Goal: Information Seeking & Learning: Learn about a topic

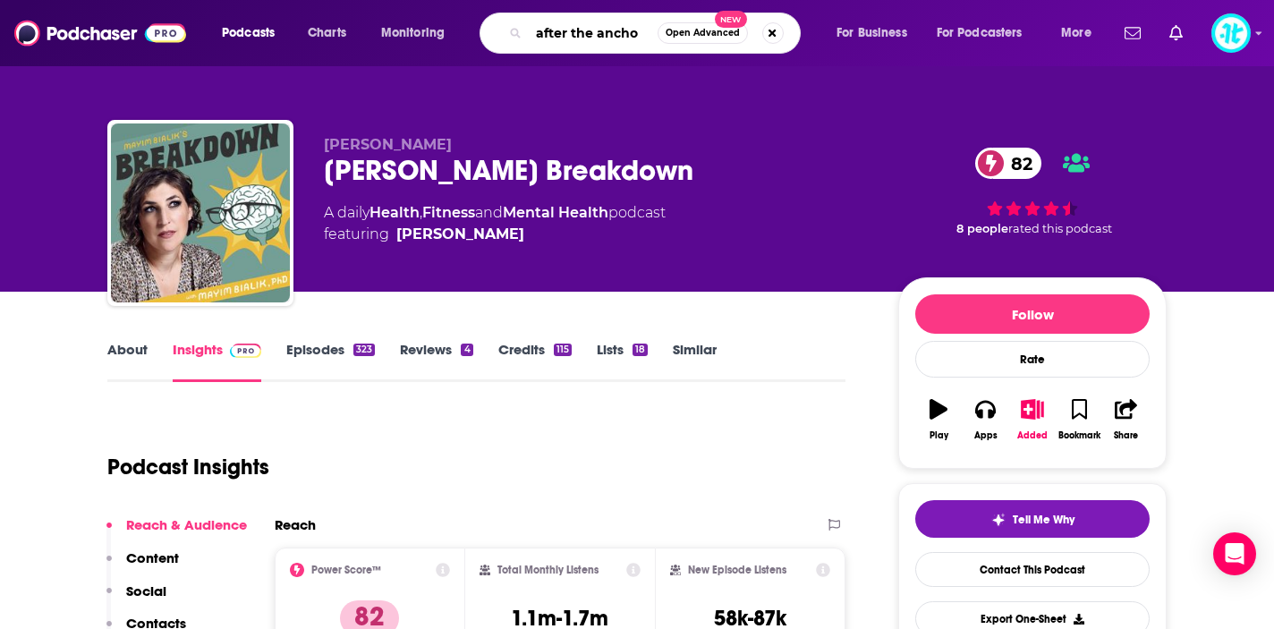
type input "after the anchor"
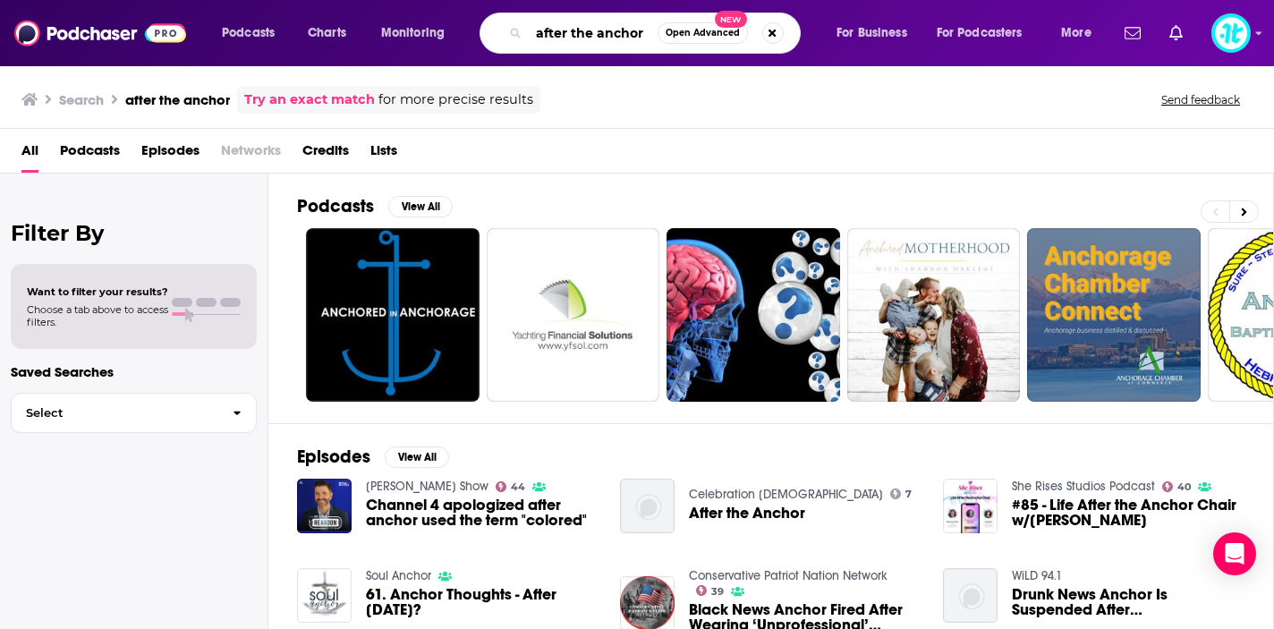
click at [598, 32] on input "after the anchor" at bounding box center [593, 33] width 129 height 29
click at [777, 33] on button "Search podcasts, credits, & more..." at bounding box center [772, 32] width 21 height 21
type input "scams and cons"
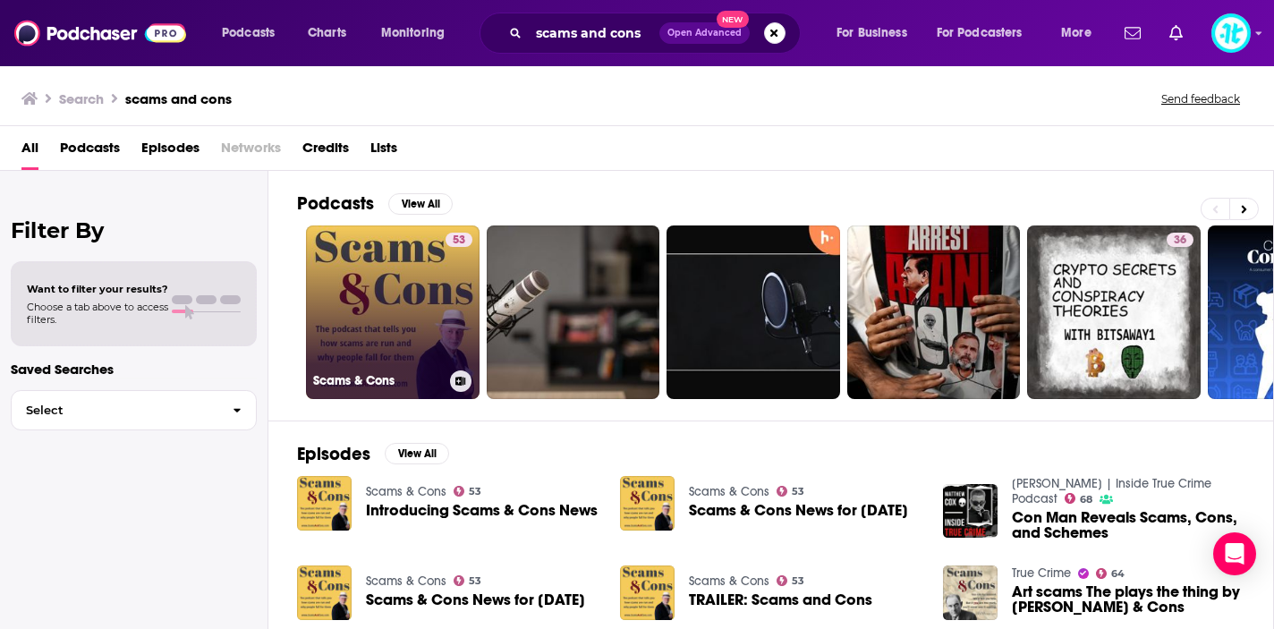
click at [437, 284] on link "53 Scams & Cons" at bounding box center [393, 312] width 174 height 174
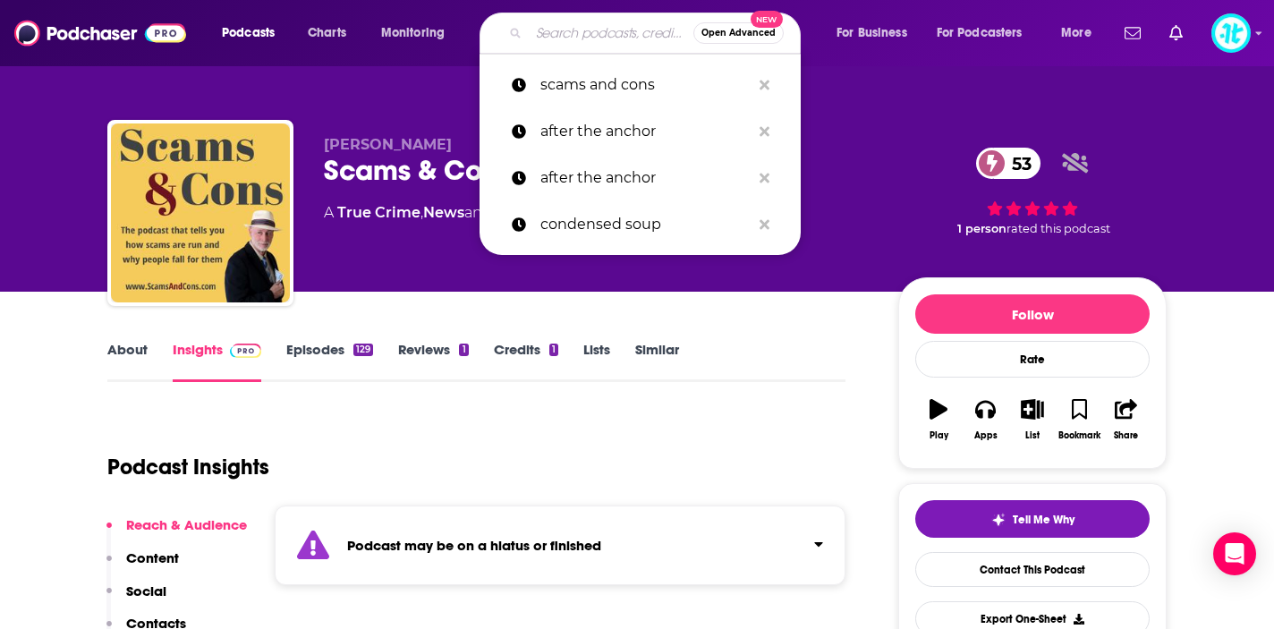
click at [564, 32] on input "Search podcasts, credits, & more..." at bounding box center [611, 33] width 165 height 29
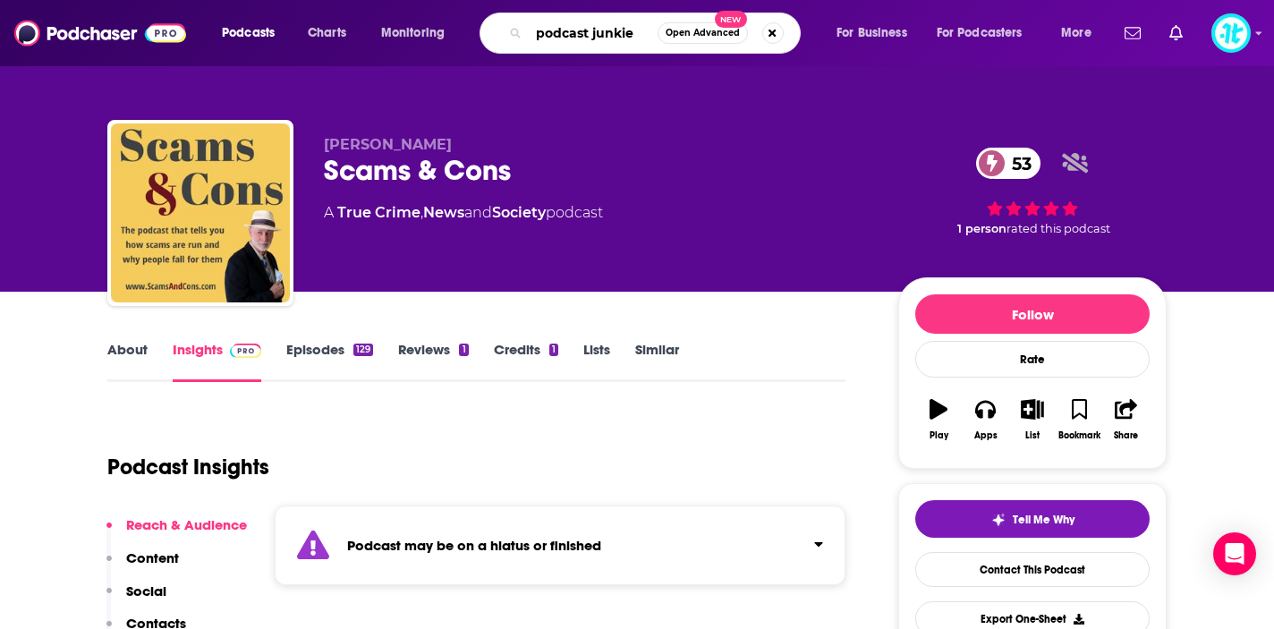
type input "podcast junkies"
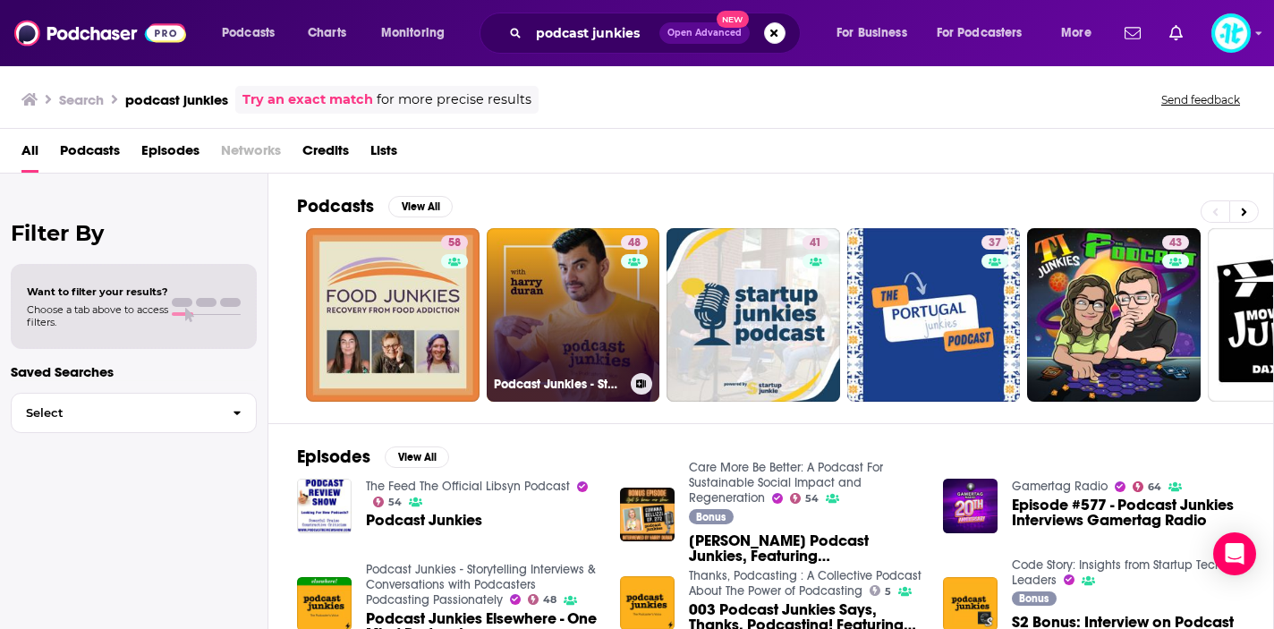
click at [550, 328] on link "48 Podcast Junkies - Storytelling Interviews & Conversations with Podcasters Po…" at bounding box center [574, 315] width 174 height 174
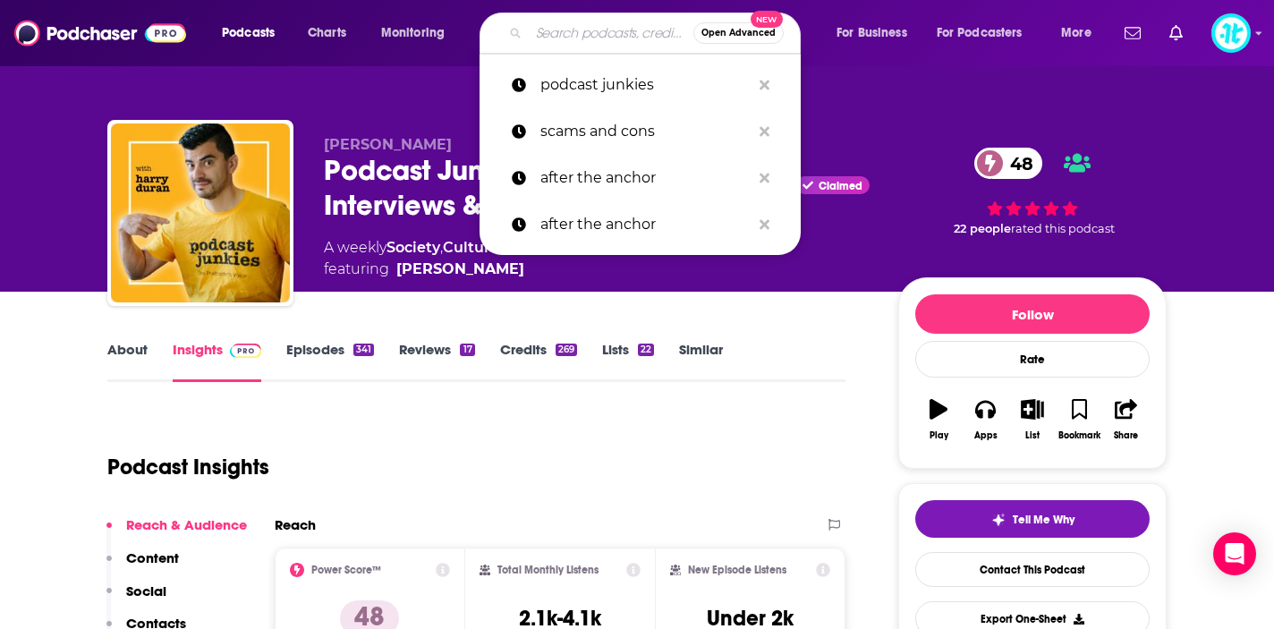
click at [597, 32] on input "Search podcasts, credits, & more..." at bounding box center [611, 33] width 165 height 29
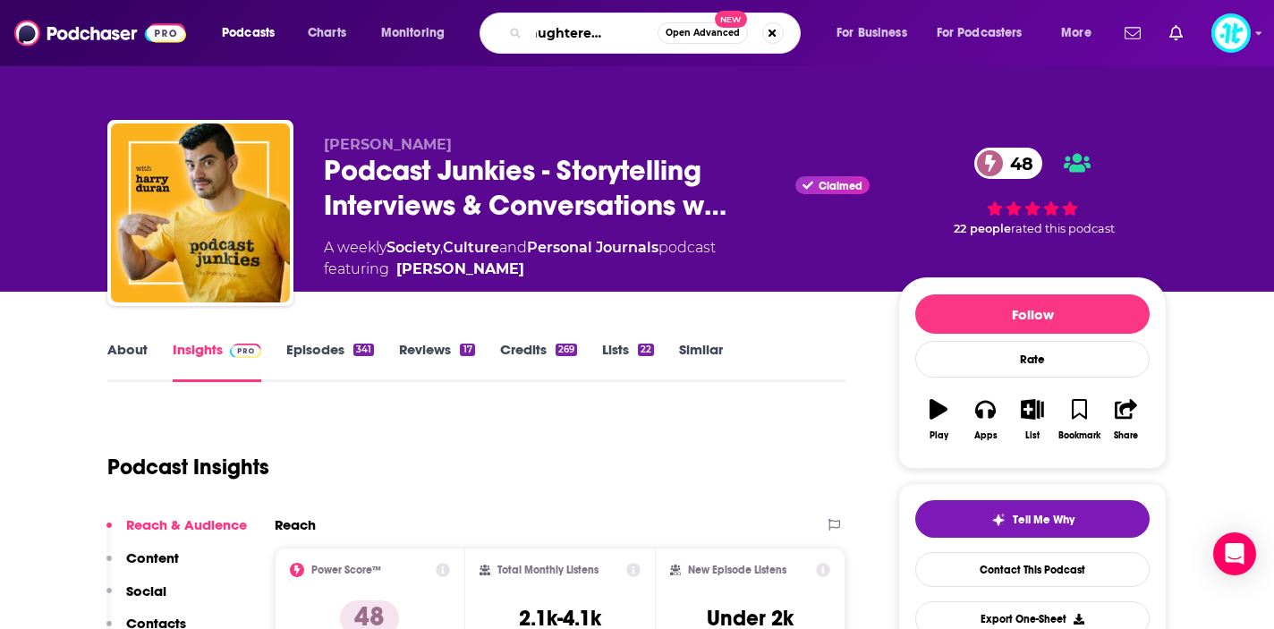
type input "the daughtered podcast"
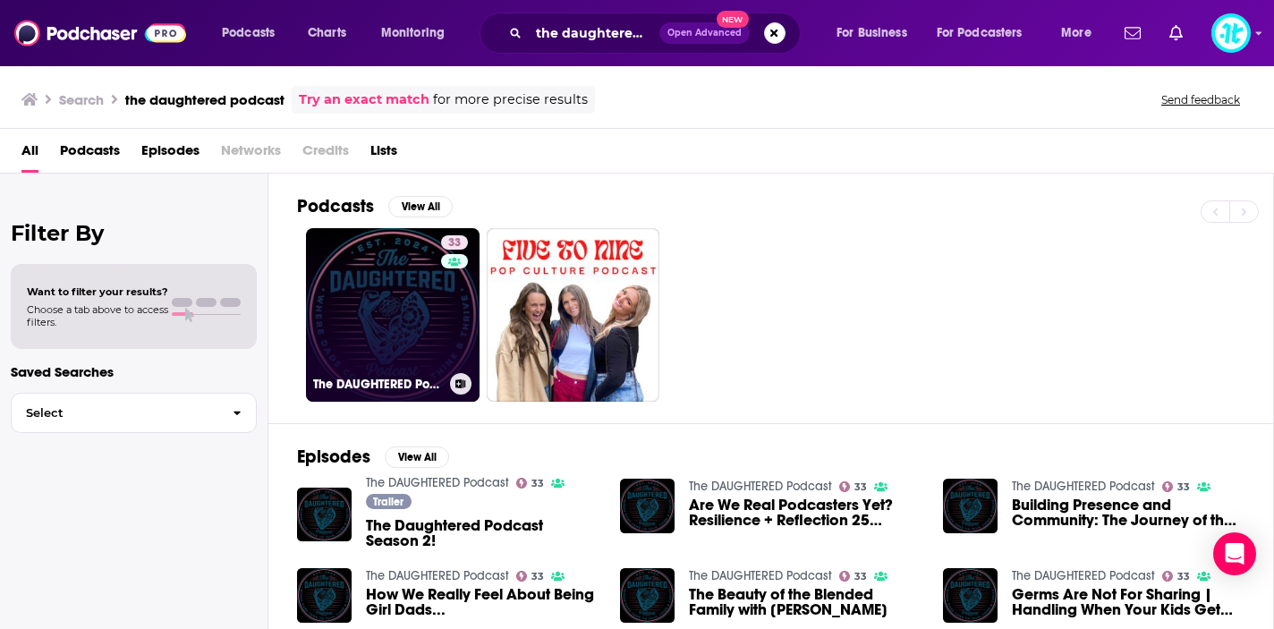
click at [389, 293] on link "33 The DAUGHTERED Podcast" at bounding box center [393, 315] width 174 height 174
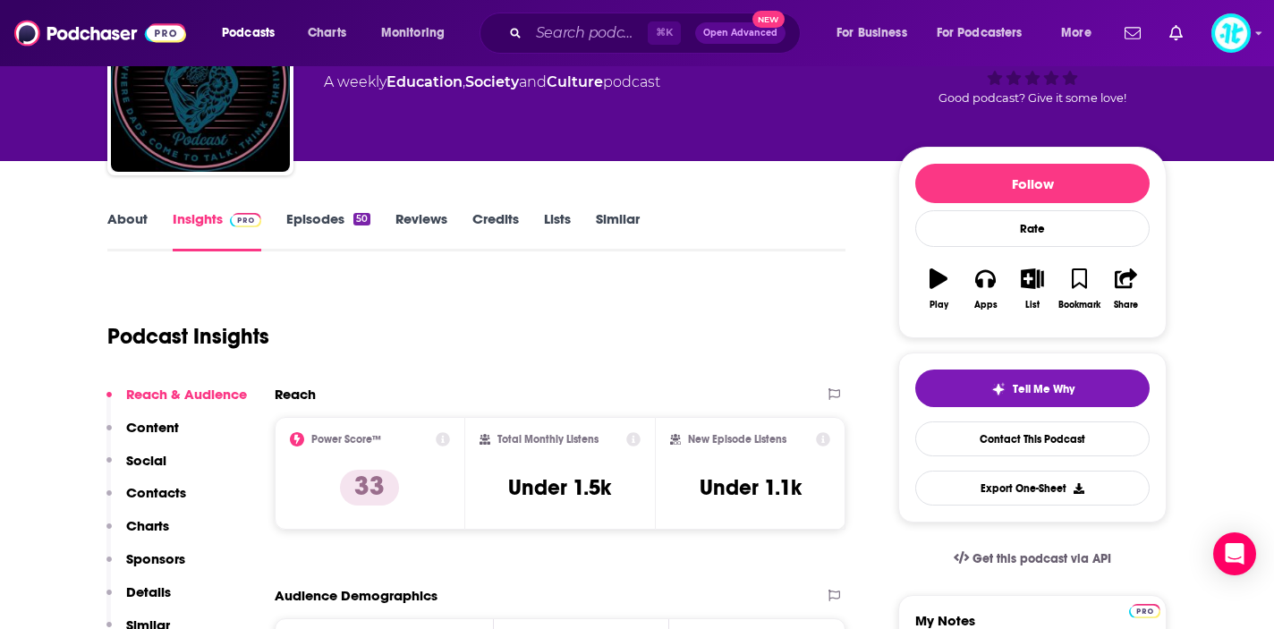
scroll to position [134, 0]
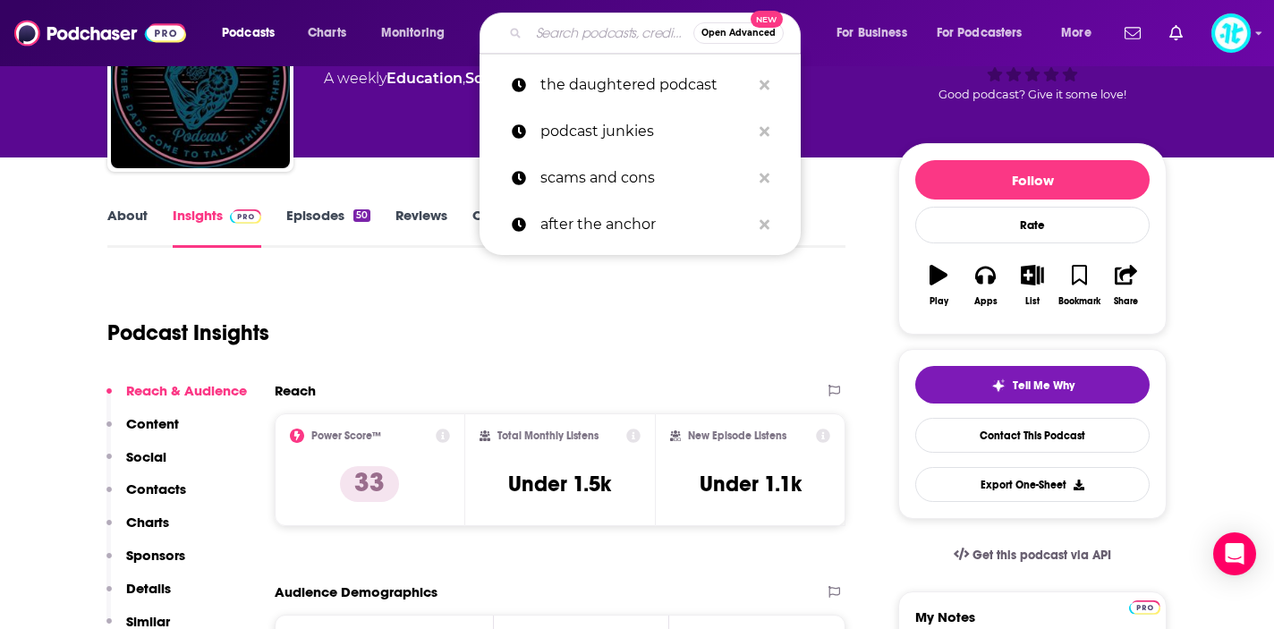
click at [557, 36] on input "Search podcasts, credits, & more..." at bounding box center [611, 33] width 165 height 29
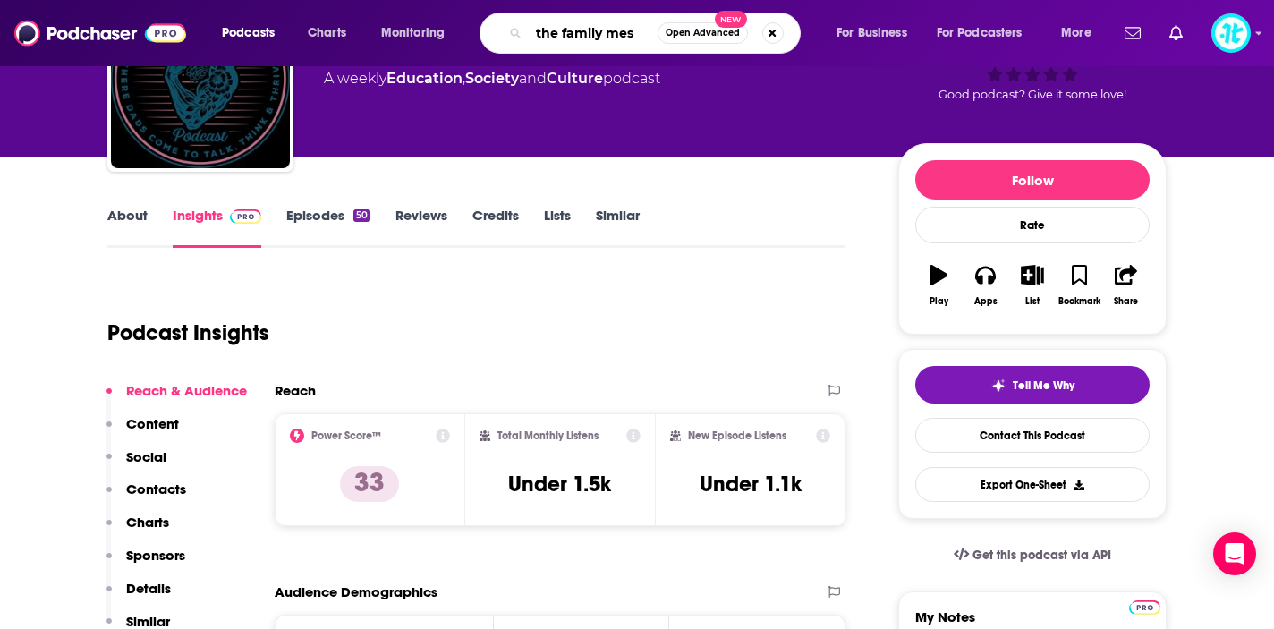
type input "the family mess"
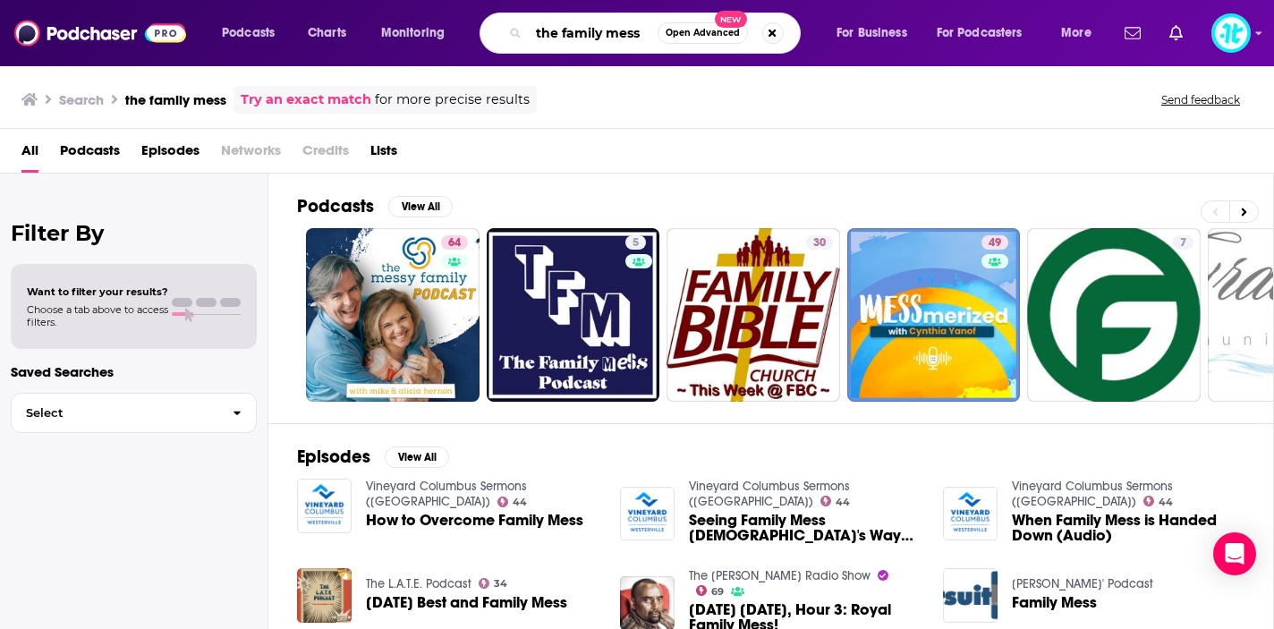
drag, startPoint x: 651, startPoint y: 33, endPoint x: 513, endPoint y: 18, distance: 139.5
click at [513, 18] on div "the family mess Open Advanced New" at bounding box center [640, 33] width 321 height 41
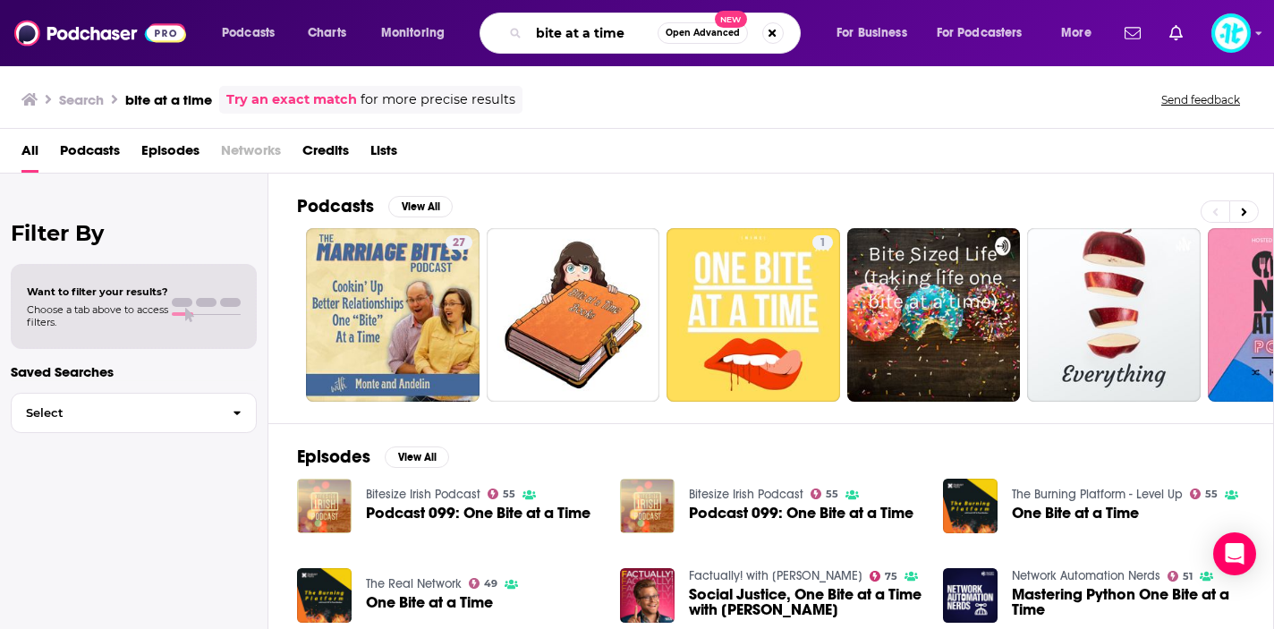
click at [629, 36] on input "bite at a time" at bounding box center [593, 33] width 129 height 29
drag, startPoint x: 629, startPoint y: 36, endPoint x: 505, endPoint y: 41, distance: 123.6
click at [505, 41] on div "bite at a time Open Advanced New" at bounding box center [640, 33] width 321 height 41
type input "b"
type input "the side hustle"
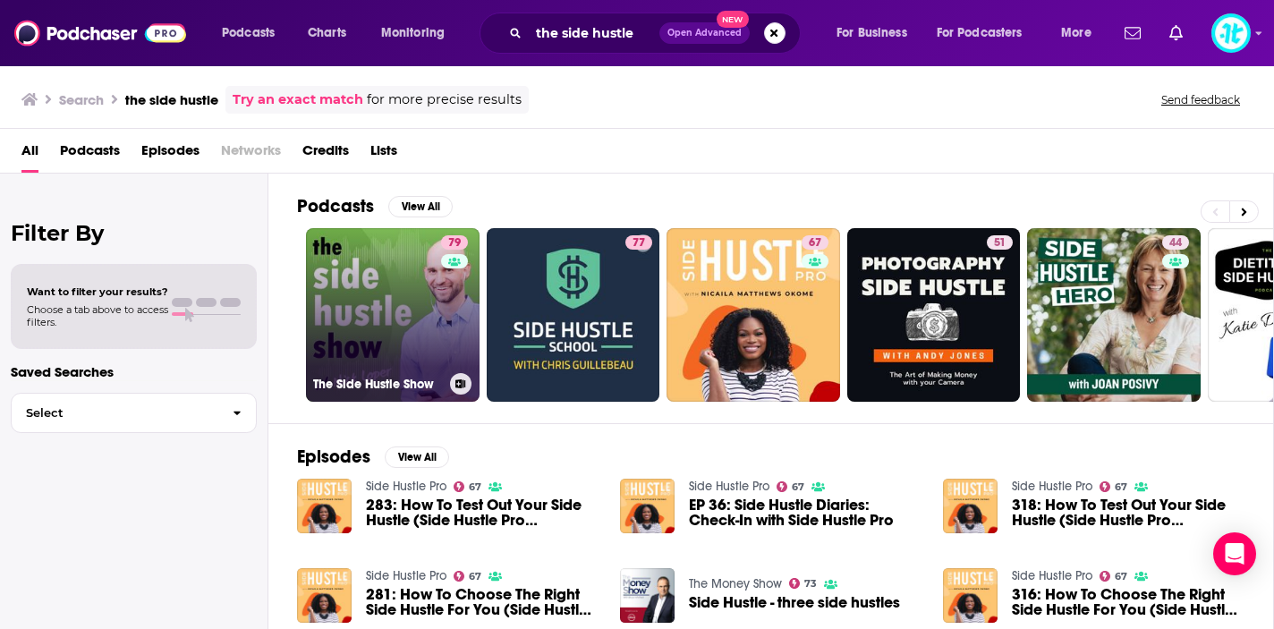
click at [385, 308] on link "79 The Side Hustle Show" at bounding box center [393, 315] width 174 height 174
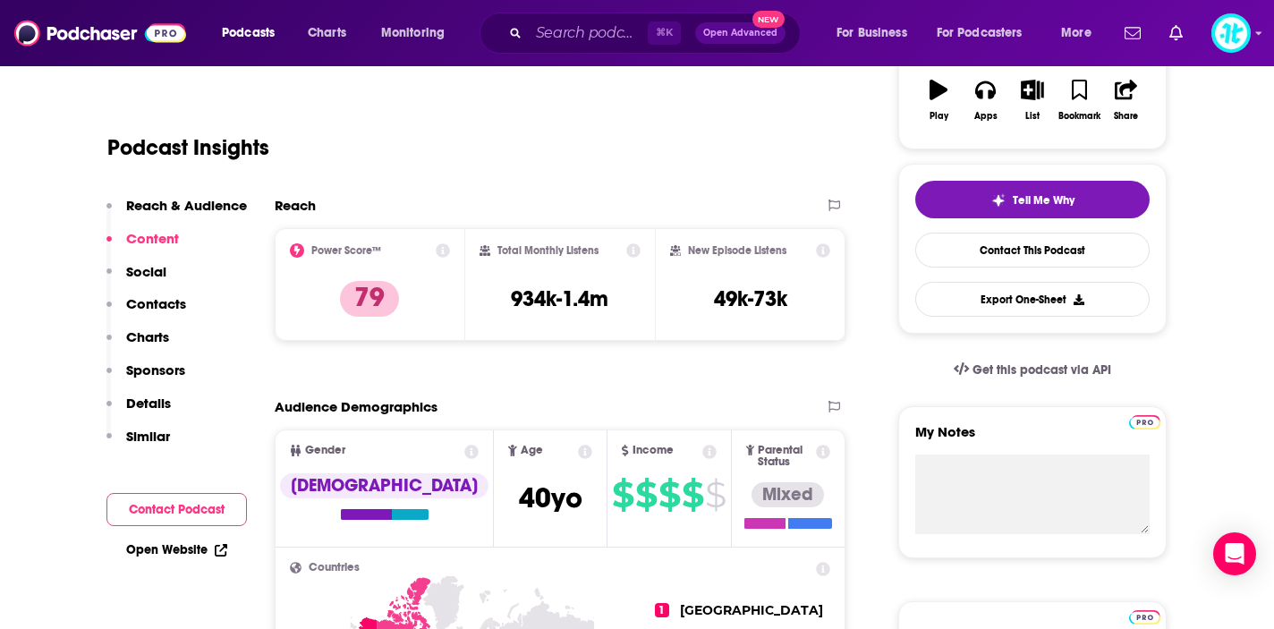
scroll to position [321, 0]
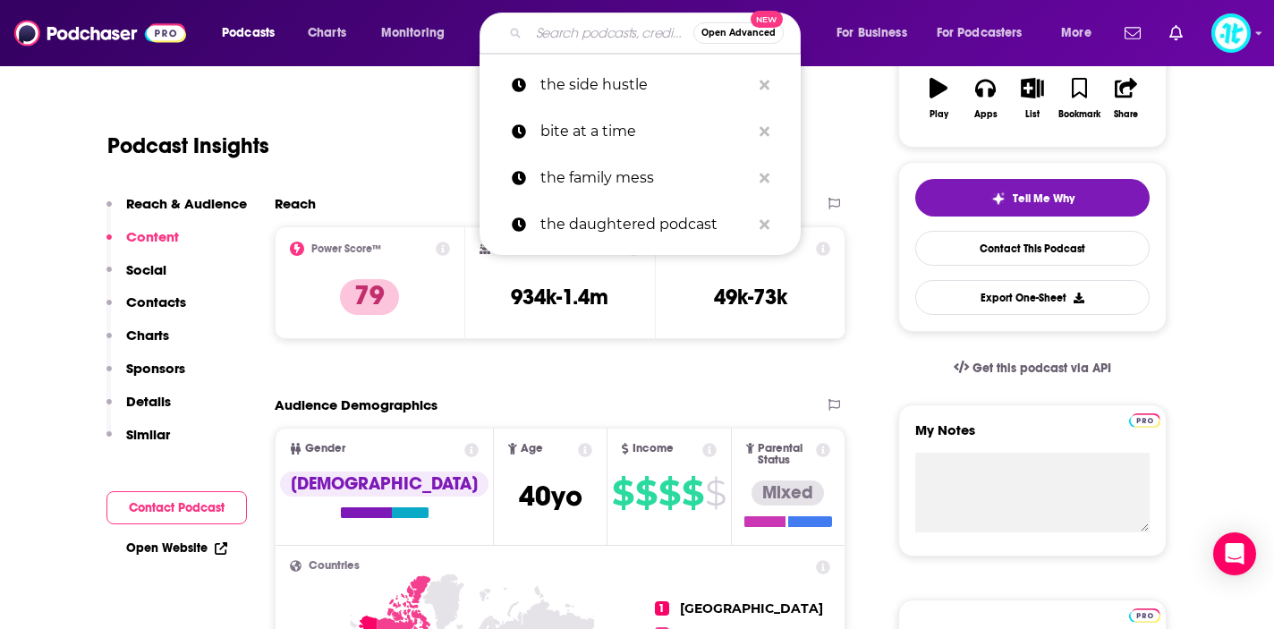
click at [562, 31] on input "Search podcasts, credits, & more..." at bounding box center [611, 33] width 165 height 29
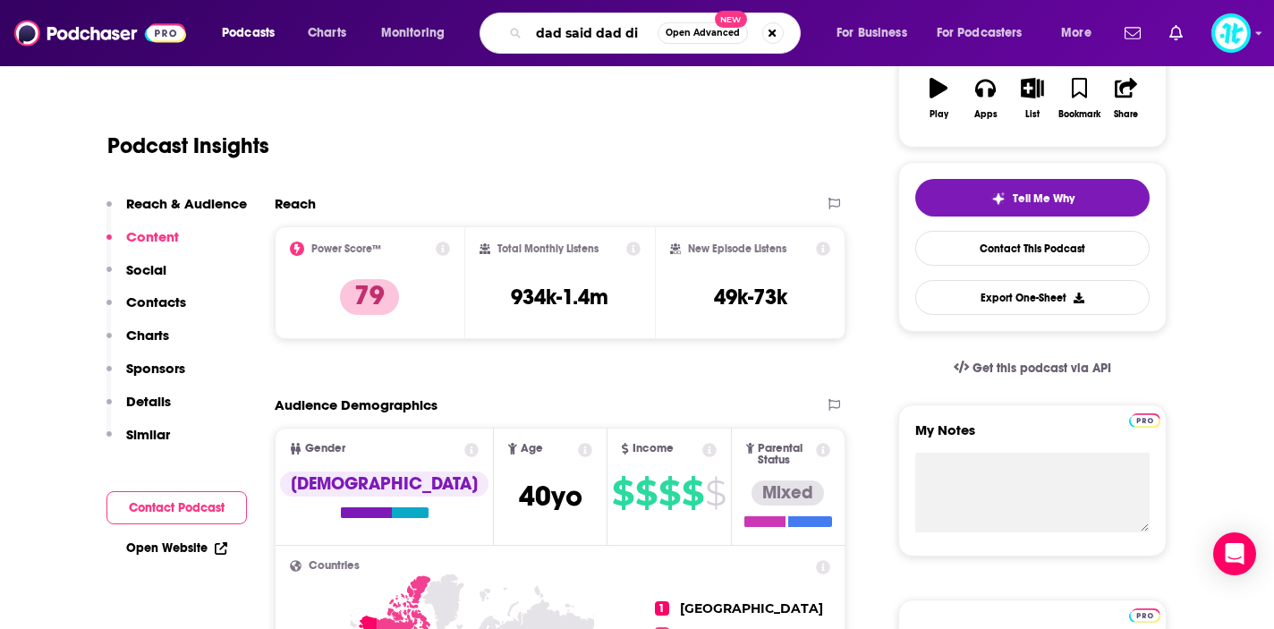
type input "dad said dad did"
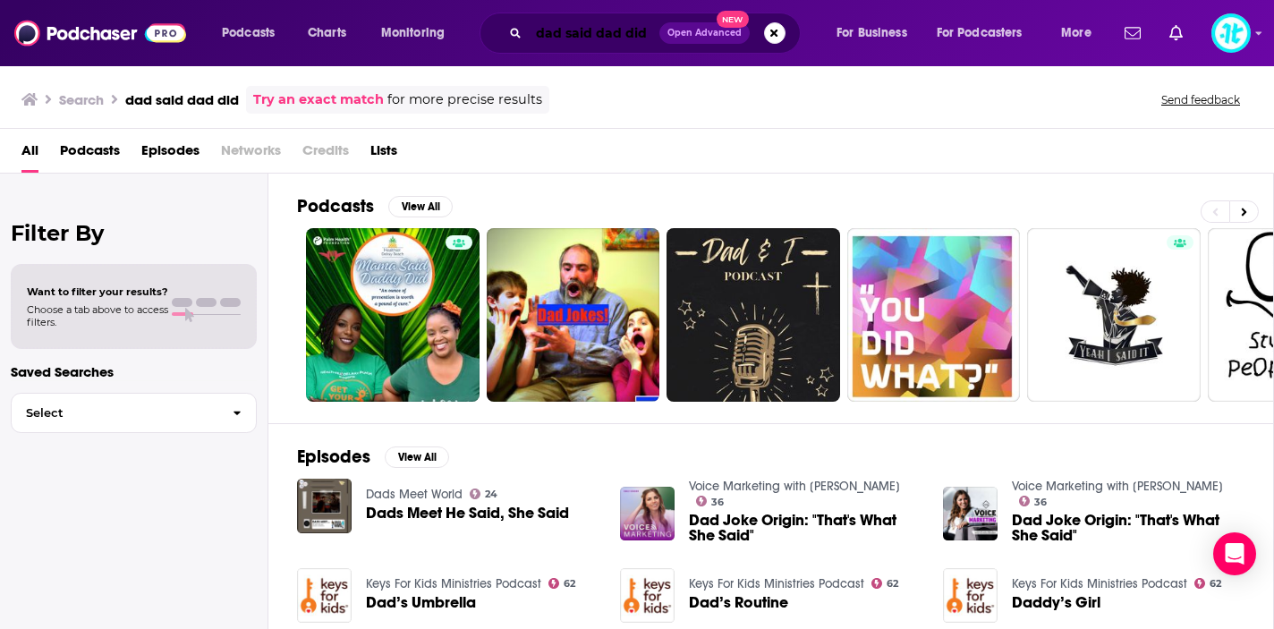
click at [634, 38] on input "dad said dad did" at bounding box center [594, 33] width 131 height 29
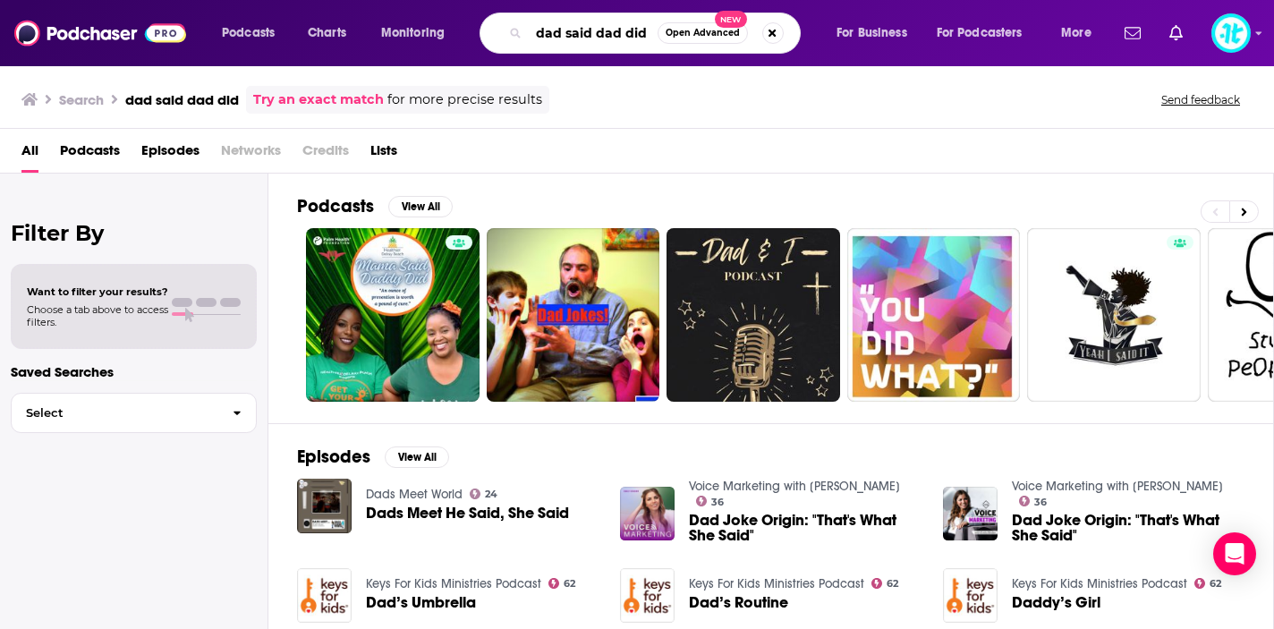
drag, startPoint x: 642, startPoint y: 38, endPoint x: 523, endPoint y: 31, distance: 119.1
click at [523, 31] on div "dad said dad did Open Advanced New" at bounding box center [640, 33] width 321 height 41
type input "hope ignited"
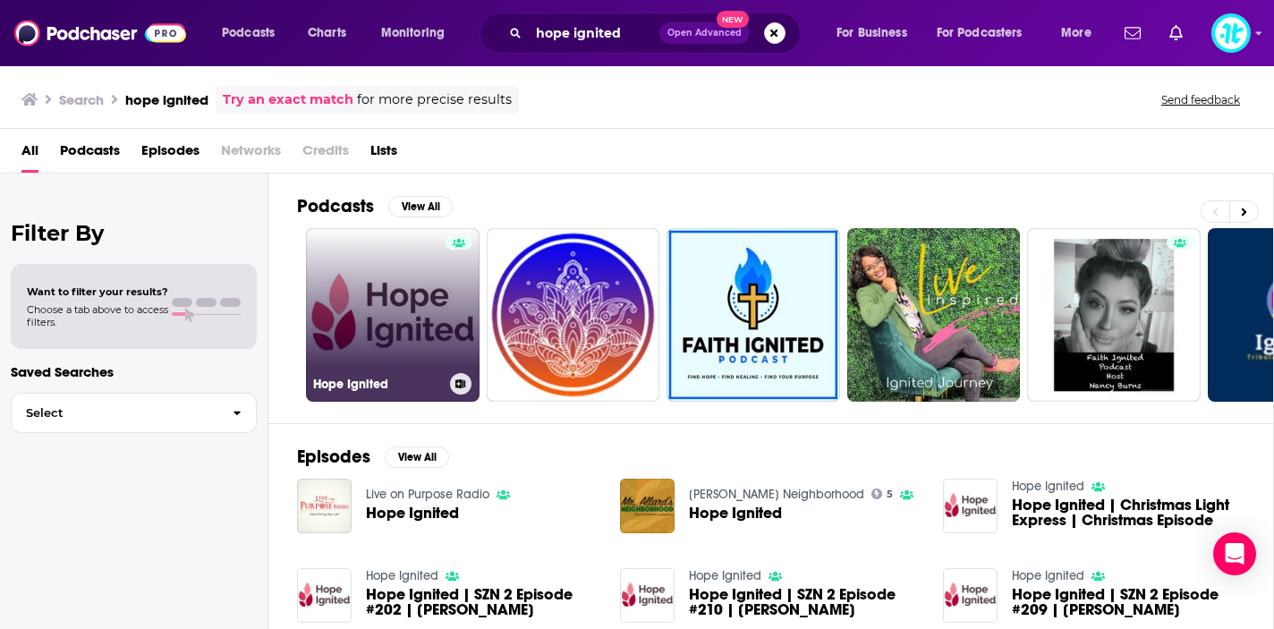
click at [386, 290] on link "Hope Ignited" at bounding box center [393, 315] width 174 height 174
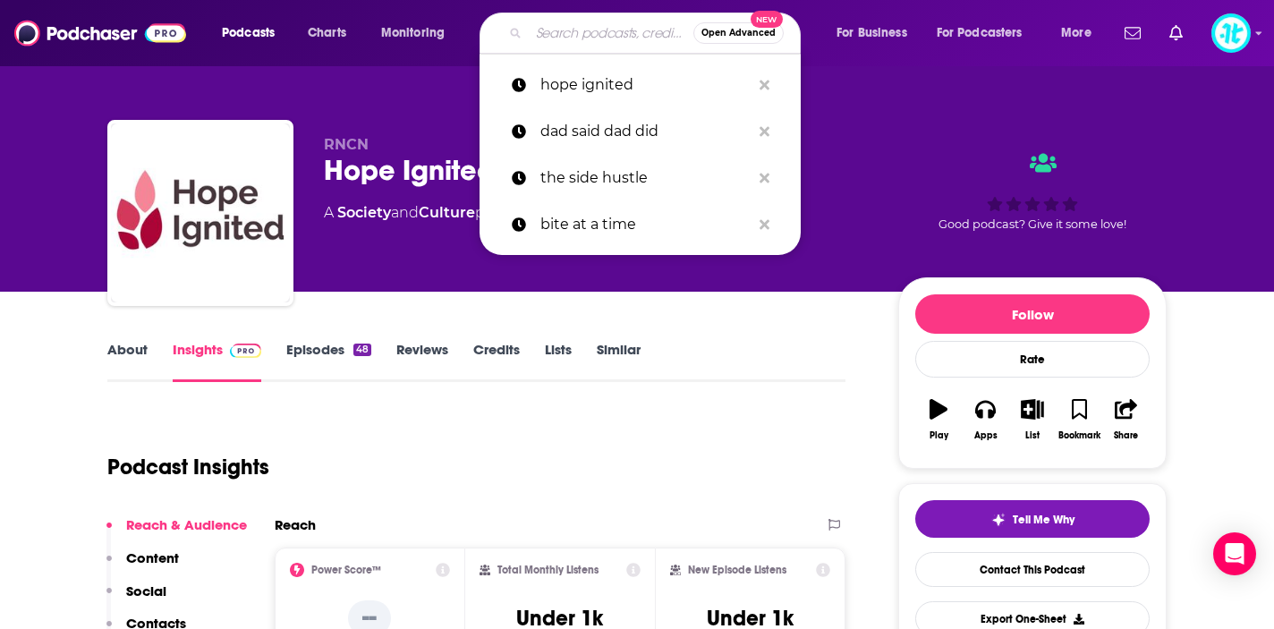
click at [604, 26] on input "Search podcasts, credits, & more..." at bounding box center [611, 33] width 165 height 29
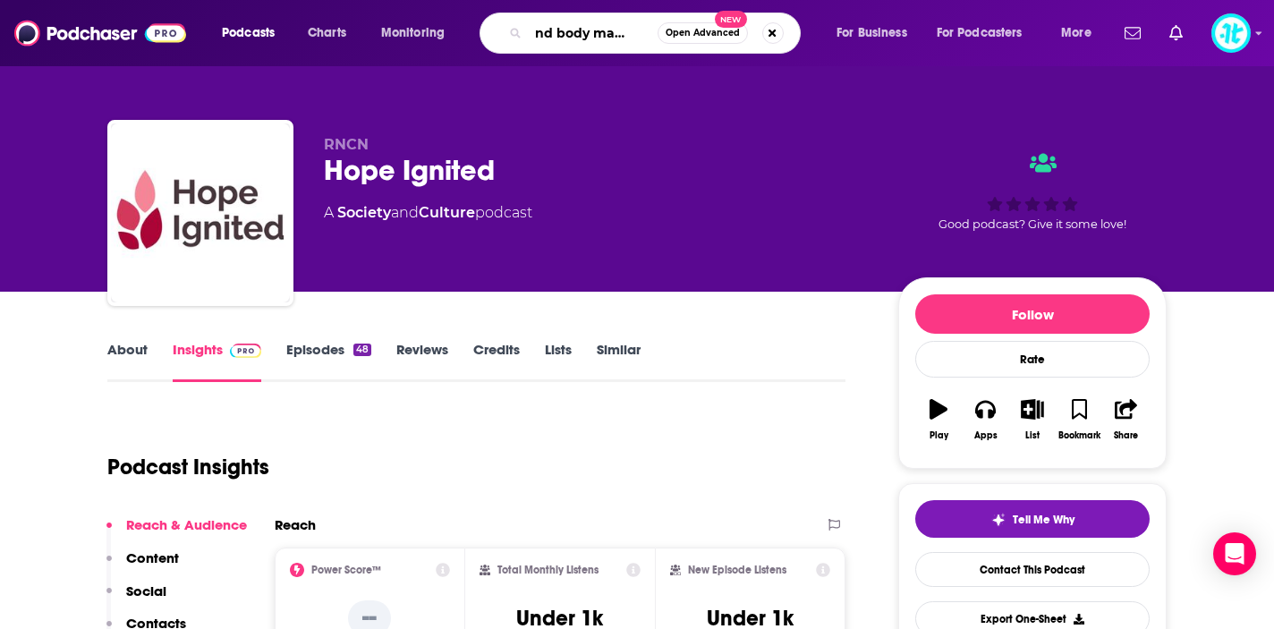
type input "mind body marathon"
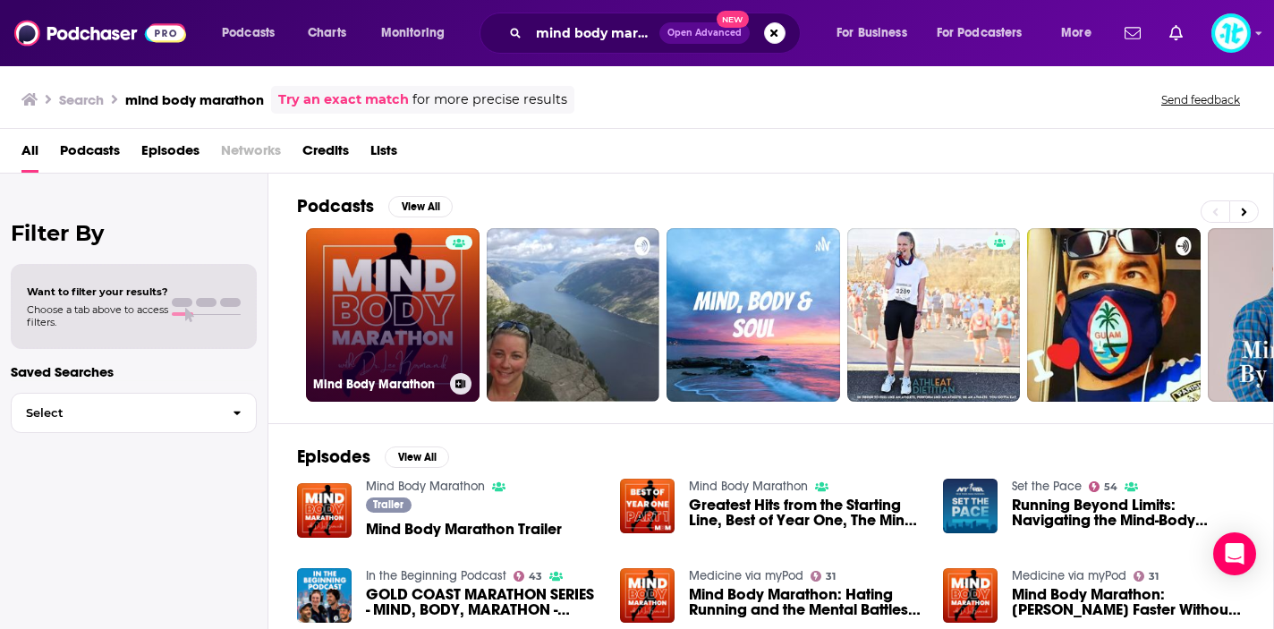
click at [389, 331] on link "Mind Body Marathon" at bounding box center [393, 315] width 174 height 174
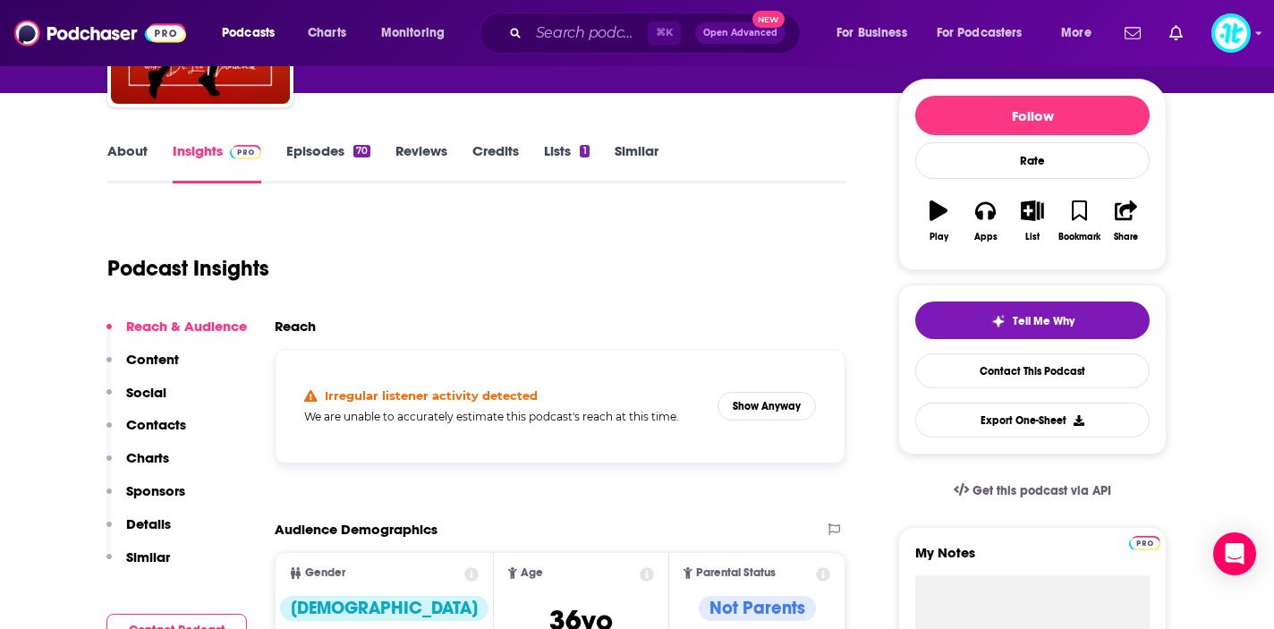
scroll to position [199, 0]
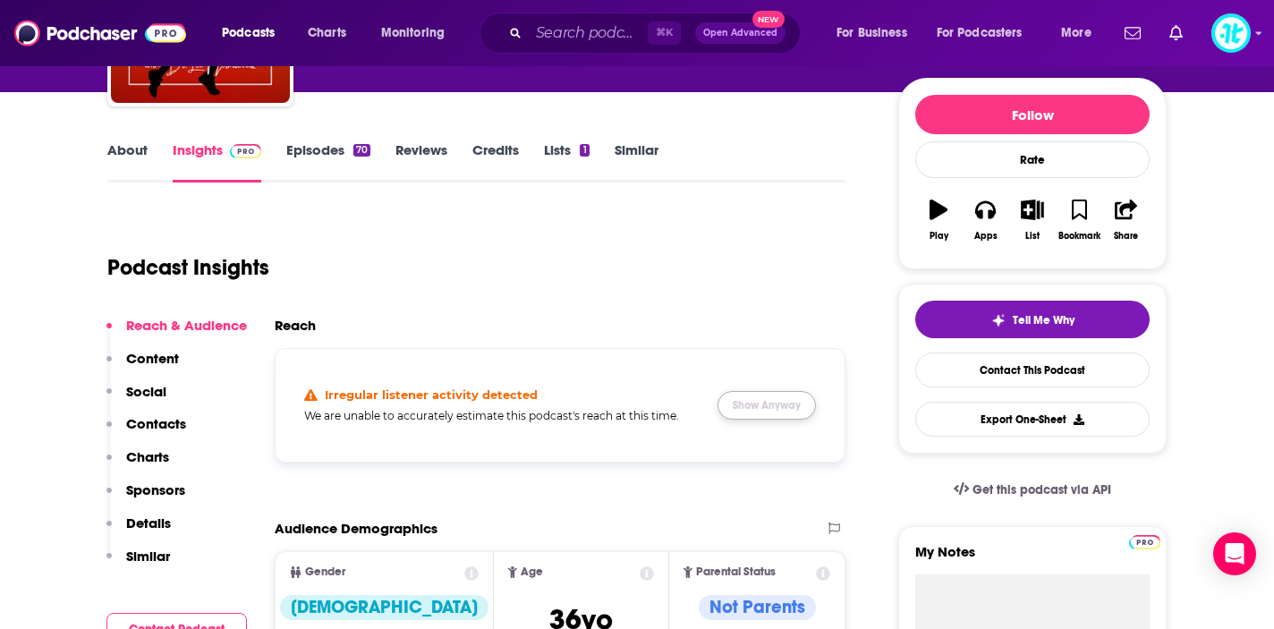
click at [776, 406] on button "Show Anyway" at bounding box center [766, 405] width 98 height 29
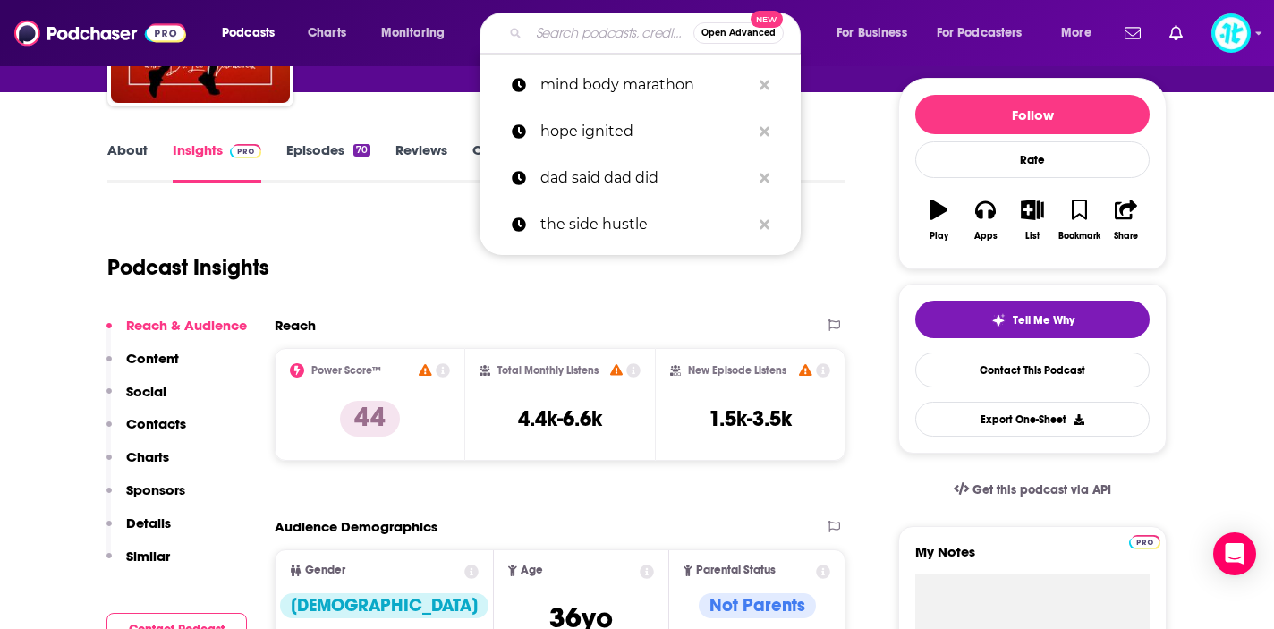
click at [554, 38] on input "Search podcasts, credits, & more..." at bounding box center [611, 33] width 165 height 29
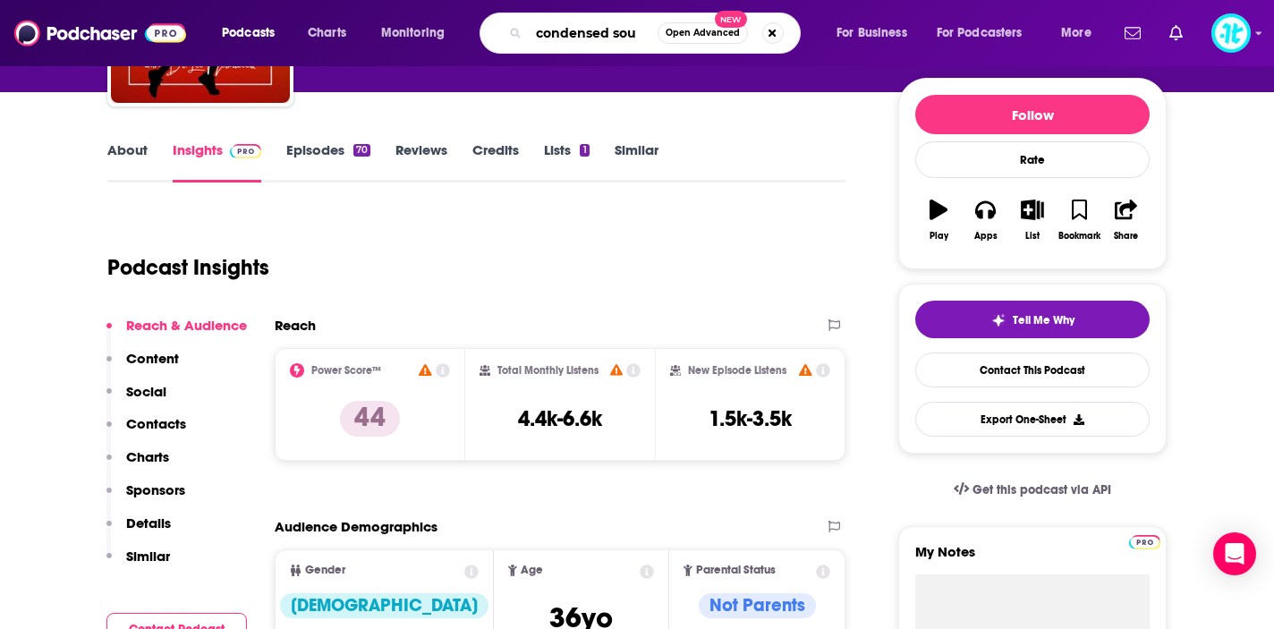
type input "condensed soup"
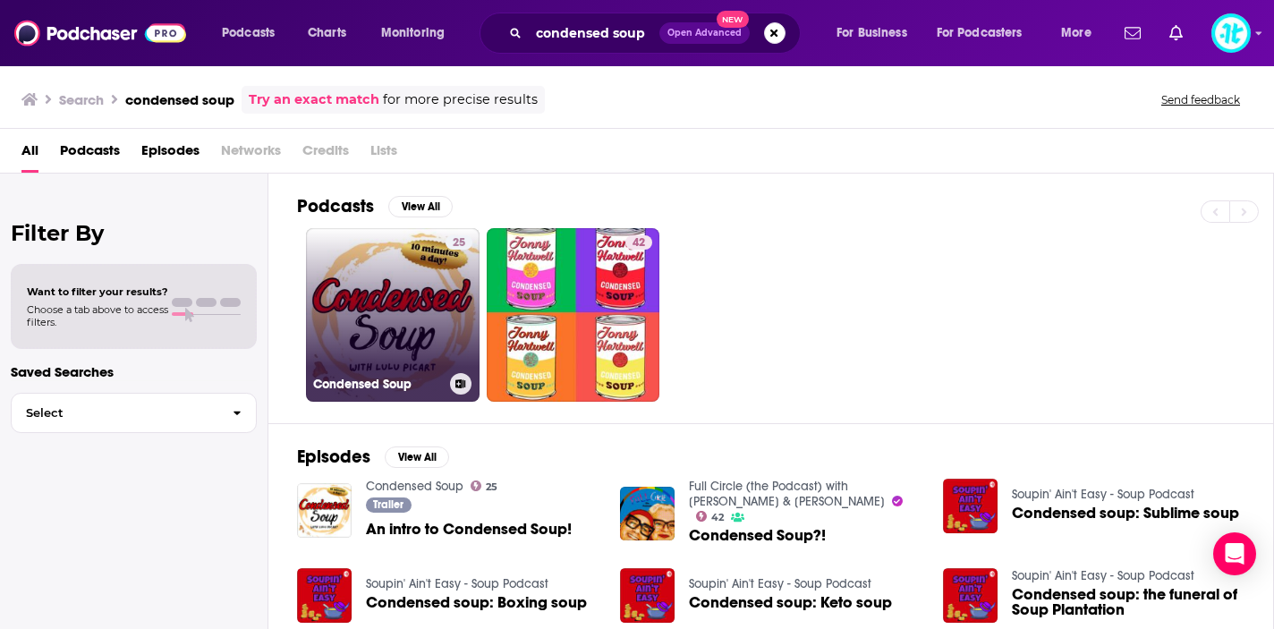
click at [382, 285] on link "25 Condensed Soup" at bounding box center [393, 315] width 174 height 174
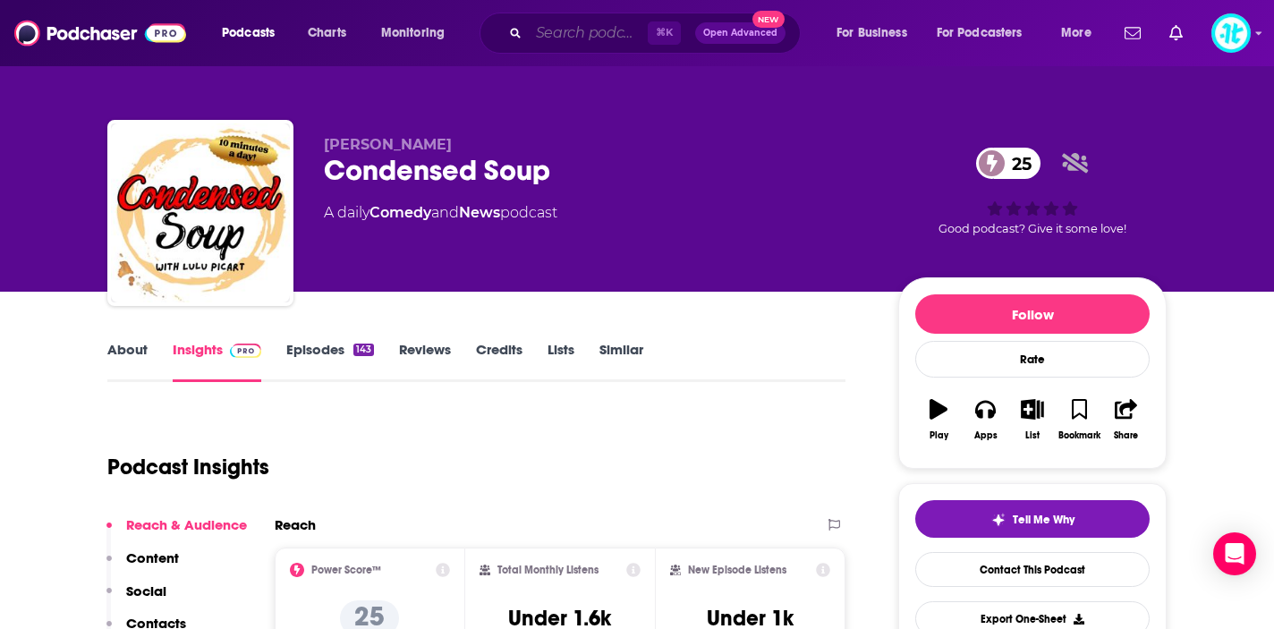
click at [574, 37] on input "Search podcasts, credits, & more..." at bounding box center [588, 33] width 119 height 29
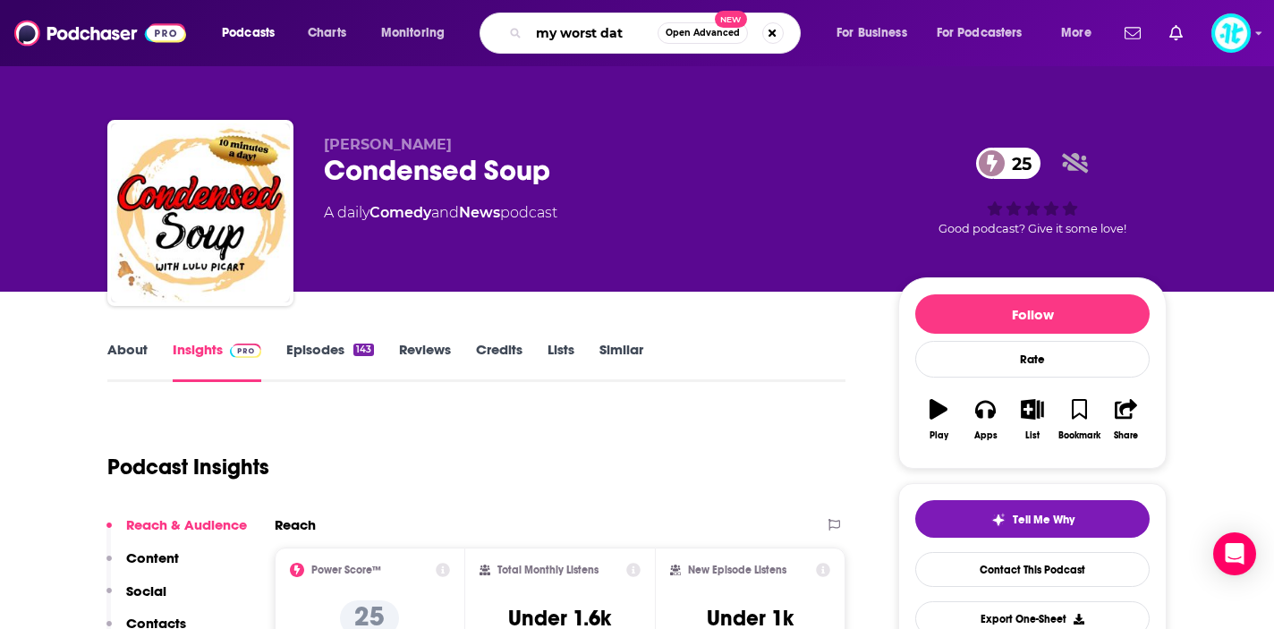
type input "my worst date"
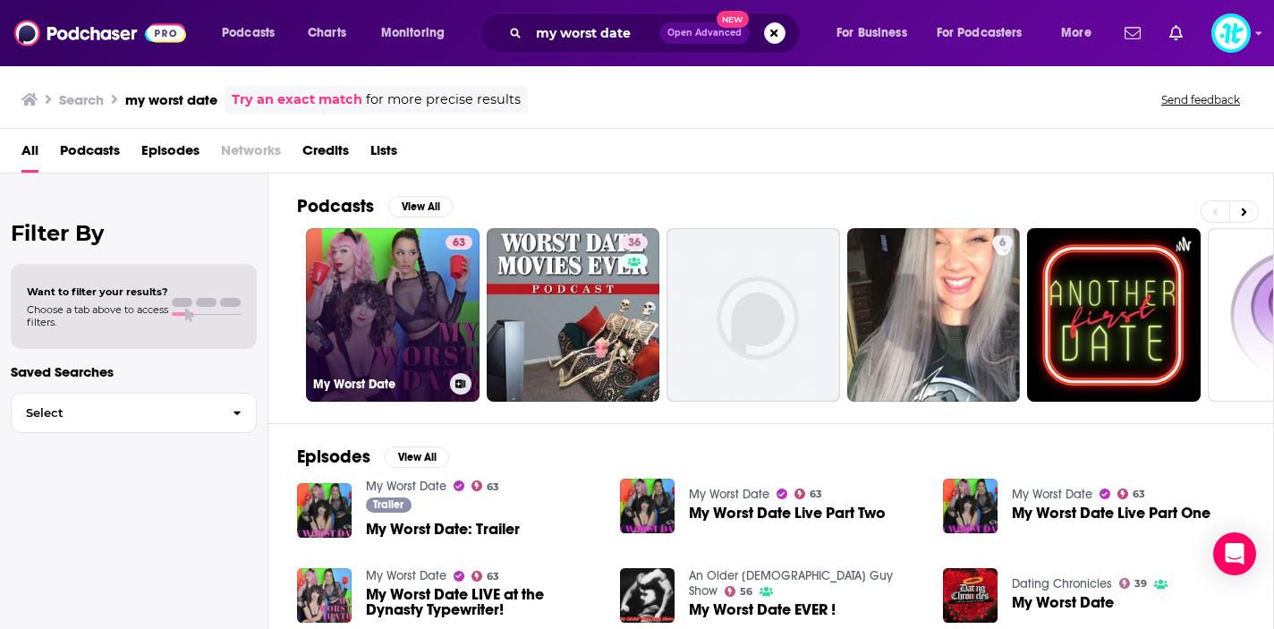
click at [415, 291] on link "63 My Worst Date" at bounding box center [393, 315] width 174 height 174
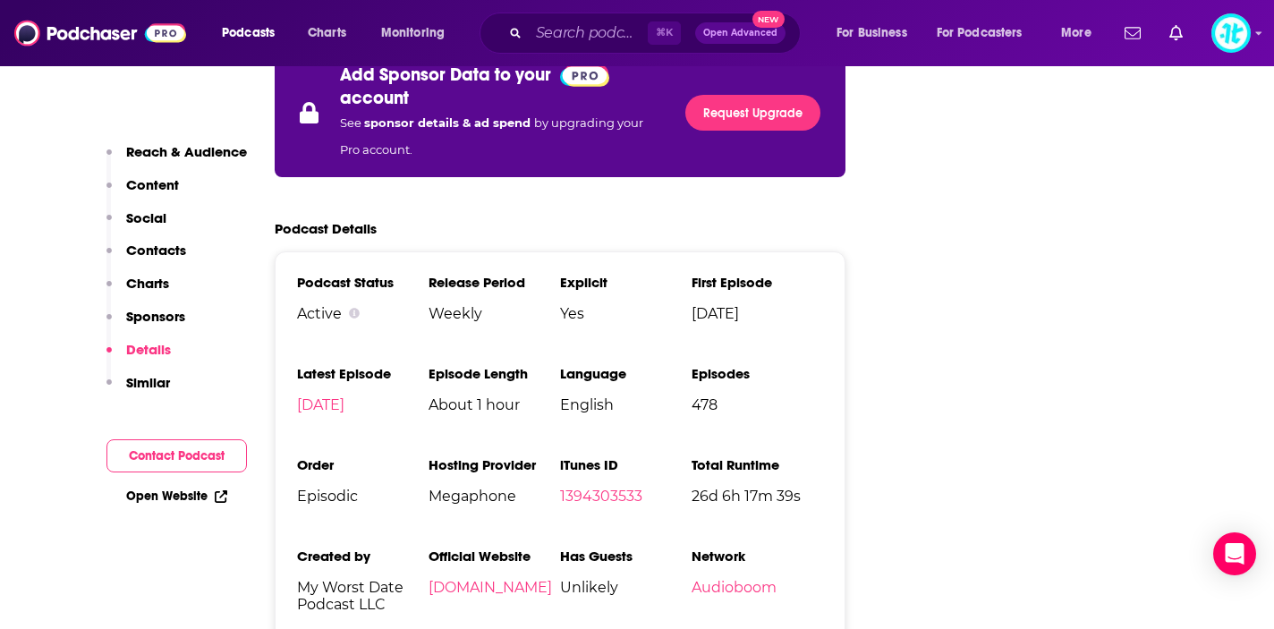
scroll to position [2855, 0]
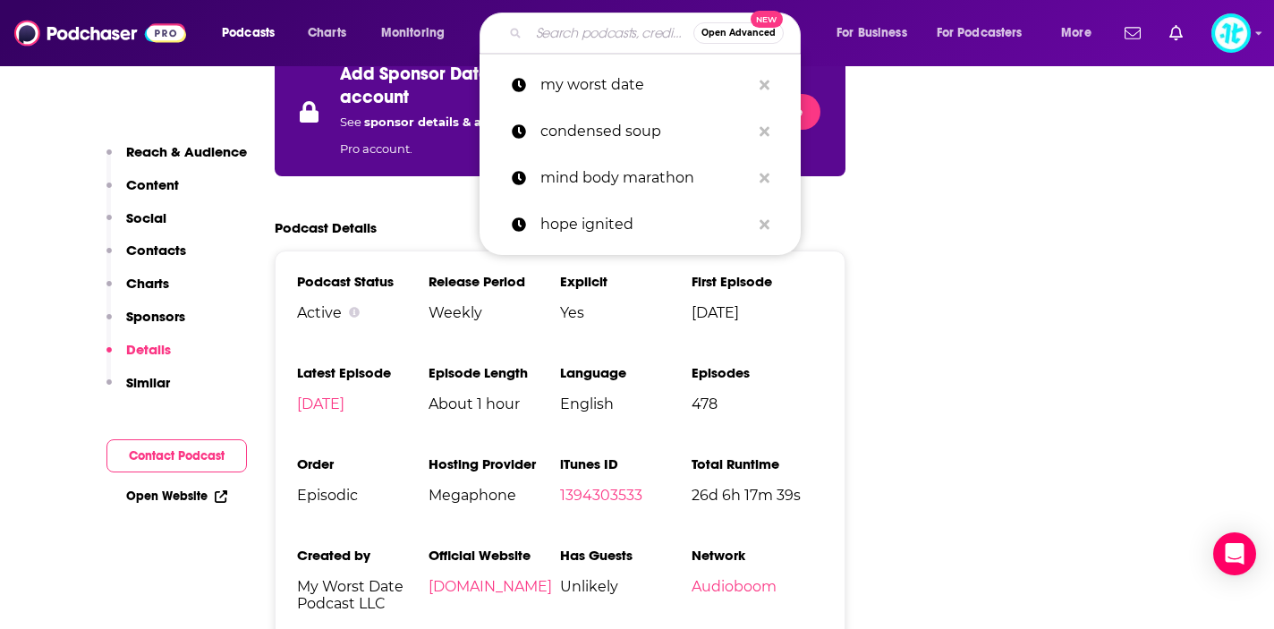
click at [591, 24] on input "Search podcasts, credits, & more..." at bounding box center [611, 33] width 165 height 29
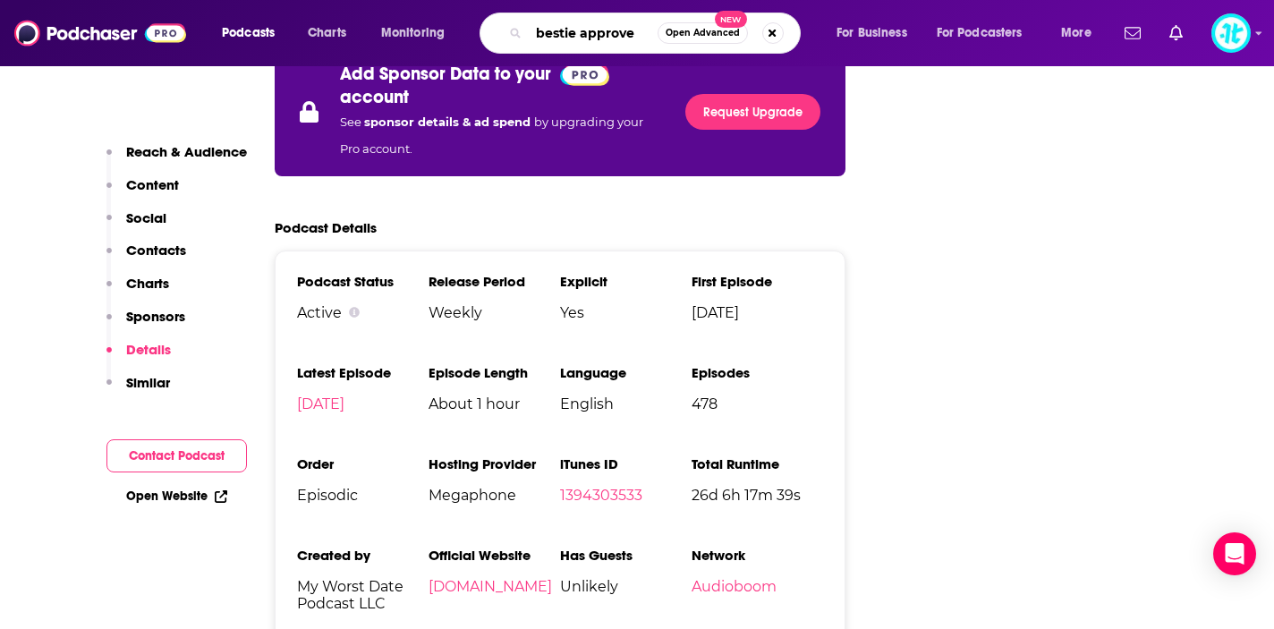
type input "bestie approved"
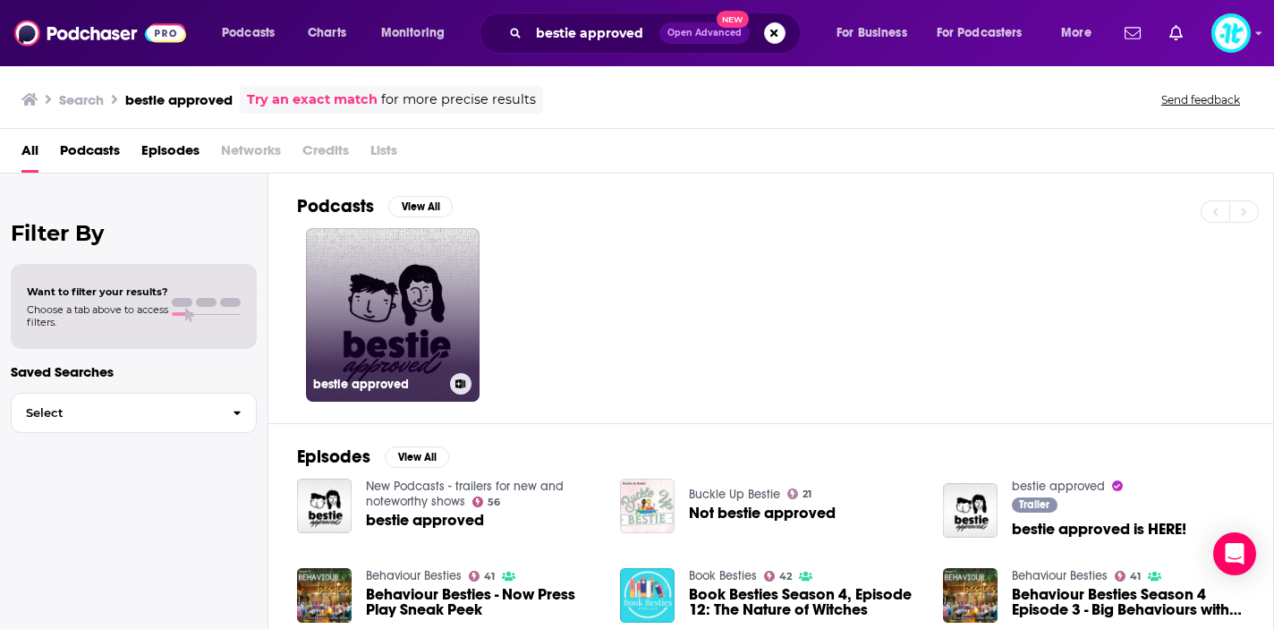
click at [380, 309] on link "bestie approved" at bounding box center [393, 315] width 174 height 174
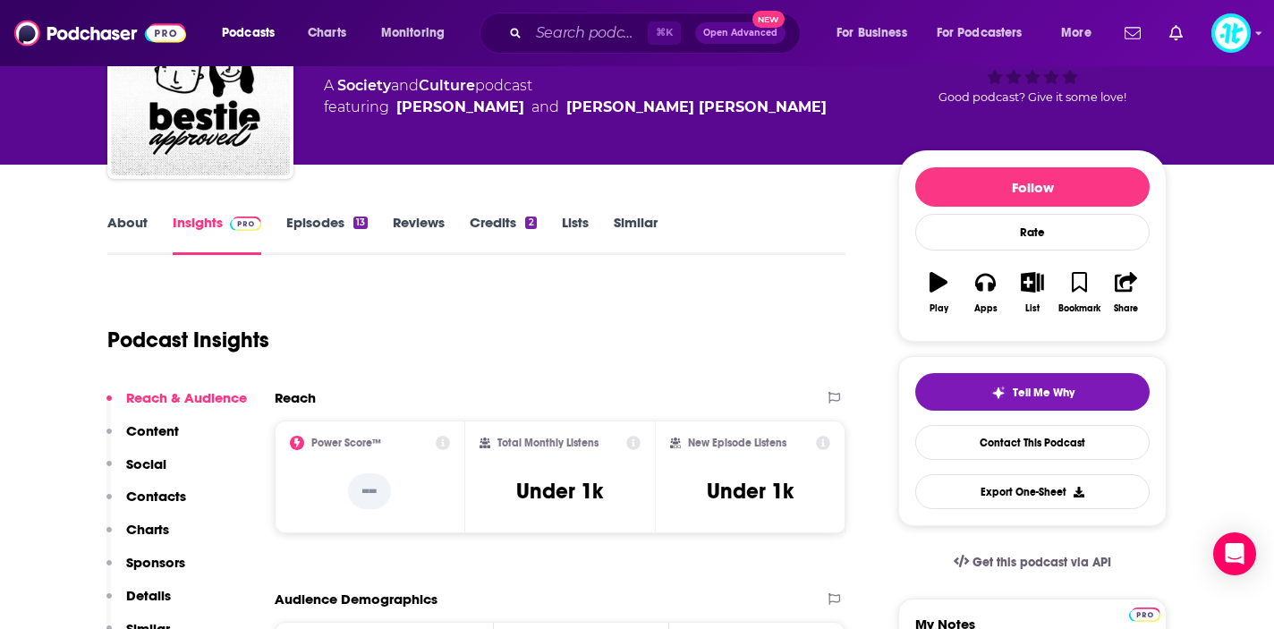
scroll to position [129, 0]
